Goal: Task Accomplishment & Management: Use online tool/utility

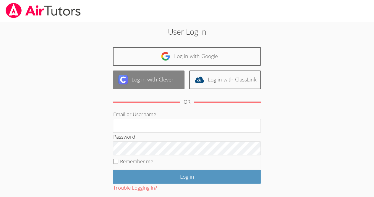
click at [164, 71] on link "Log in with Clever" at bounding box center [149, 79] width 72 height 19
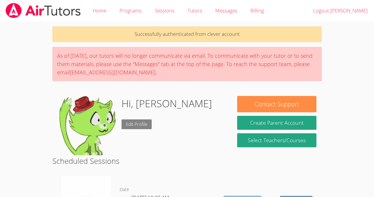
click at [146, 125] on link "Edit Profile" at bounding box center [137, 124] width 30 height 10
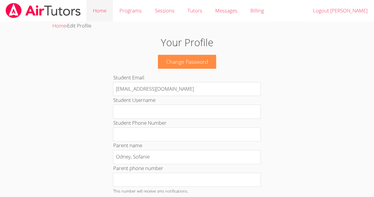
click at [100, 12] on link "Home" at bounding box center [99, 11] width 27 height 22
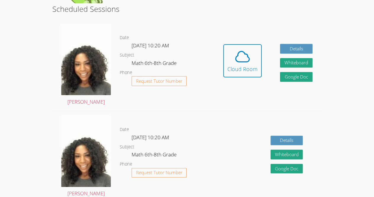
scroll to position [132, 0]
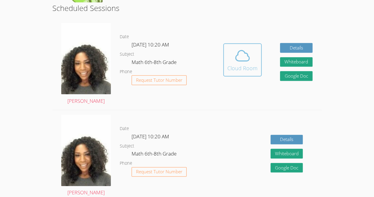
click at [240, 51] on icon at bounding box center [242, 55] width 17 height 17
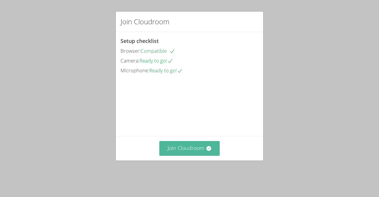
click at [198, 154] on button "Join Cloudroom" at bounding box center [189, 148] width 61 height 14
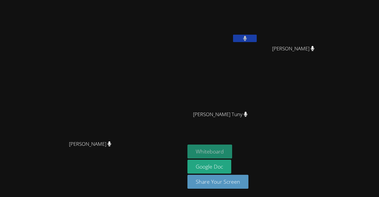
click at [232, 152] on button "Whiteboard" at bounding box center [209, 151] width 45 height 14
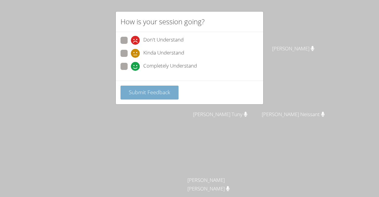
click at [157, 87] on button "Submit Feedback" at bounding box center [149, 92] width 58 height 14
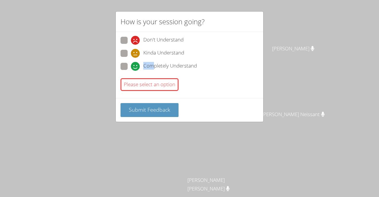
drag, startPoint x: 154, startPoint y: 63, endPoint x: 128, endPoint y: 67, distance: 26.3
click at [128, 67] on label "Completely Understand" at bounding box center [158, 67] width 76 height 8
click at [131, 67] on input "Completely Understand" at bounding box center [133, 65] width 5 height 5
radio input "true"
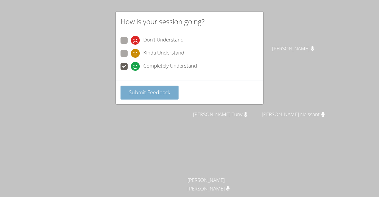
click at [146, 90] on span "Submit Feedback" at bounding box center [149, 91] width 41 height 7
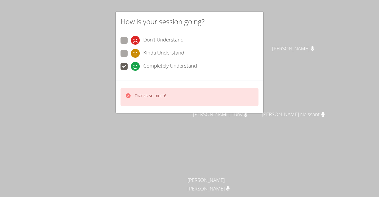
click at [156, 98] on div "Thanks so much!" at bounding box center [150, 97] width 31 height 9
click at [156, 96] on p "Thanks so much!" at bounding box center [150, 96] width 31 height 6
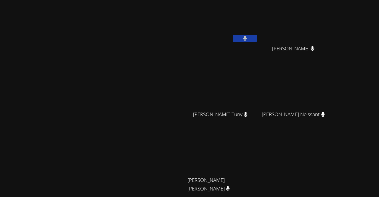
scroll to position [52, 0]
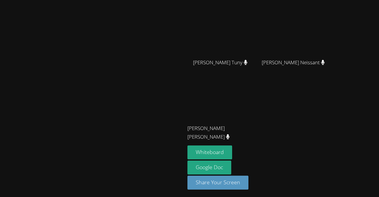
click at [137, 96] on video at bounding box center [92, 60] width 89 height 101
